Goal: Go to known website: Access a specific website the user already knows

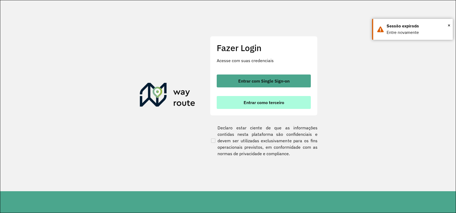
click at [263, 102] on font "Entrar como terceiro" at bounding box center [264, 102] width 41 height 5
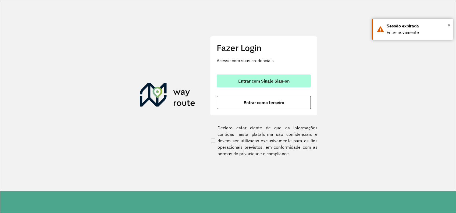
click at [290, 83] on button "Entrar com Single Sign-on" at bounding box center [264, 81] width 94 height 13
